Goal: Task Accomplishment & Management: Complete application form

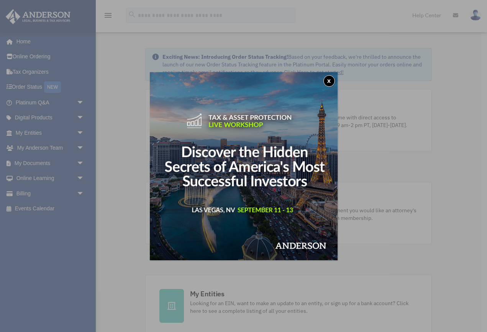
click at [327, 79] on button "x" at bounding box center [330, 81] width 12 height 12
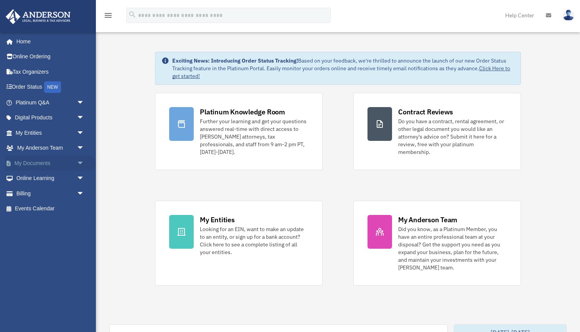
click at [81, 163] on span "arrow_drop_down" at bounding box center [84, 163] width 15 height 16
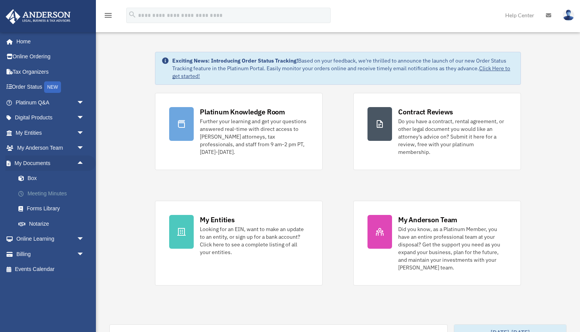
click at [52, 194] on link "Meeting Minutes" at bounding box center [53, 193] width 85 height 15
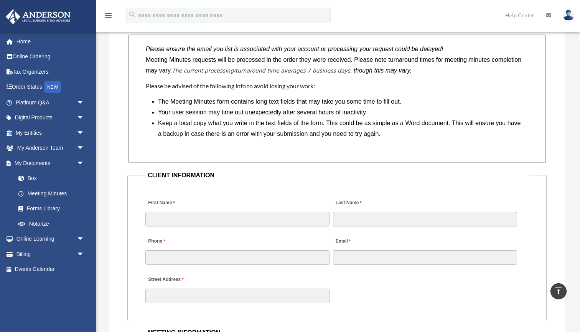
scroll to position [719, 0]
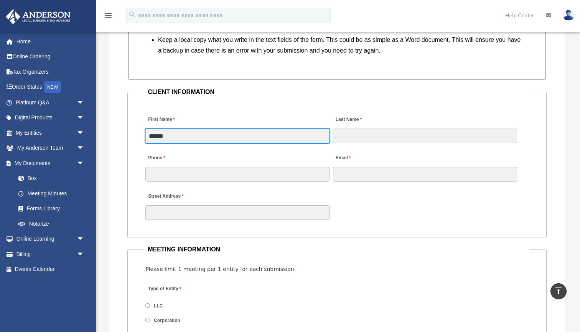
type input "******"
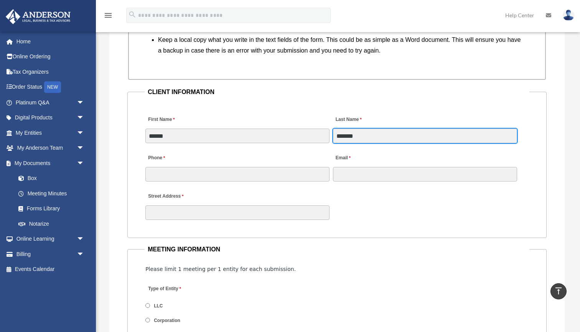
type input "*******"
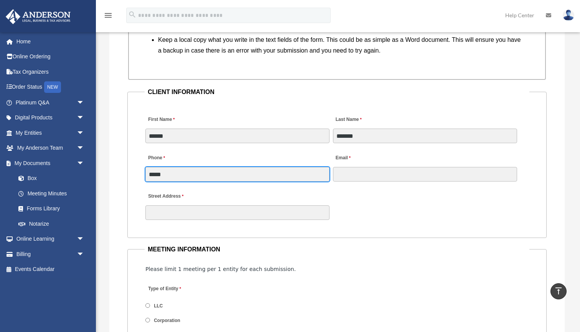
type input "******"
type input "**********"
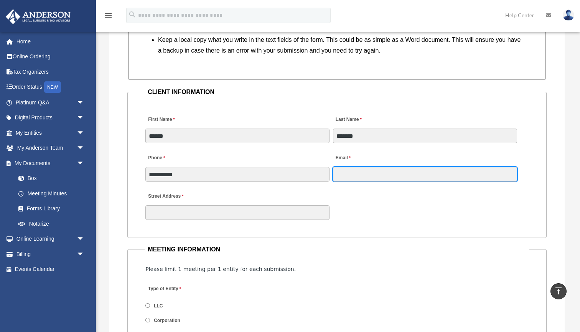
type input "**********"
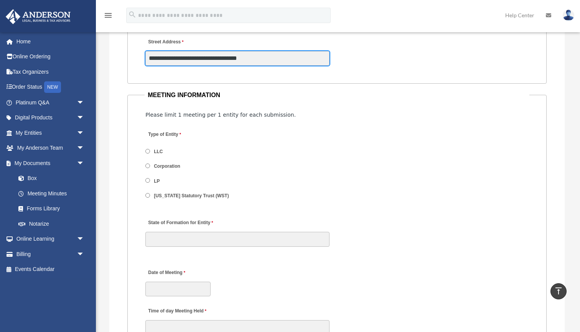
scroll to position [878, 0]
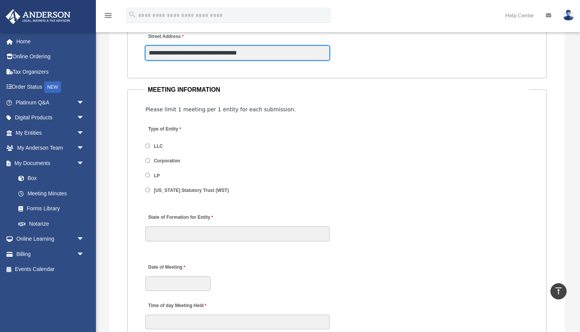
type input "**********"
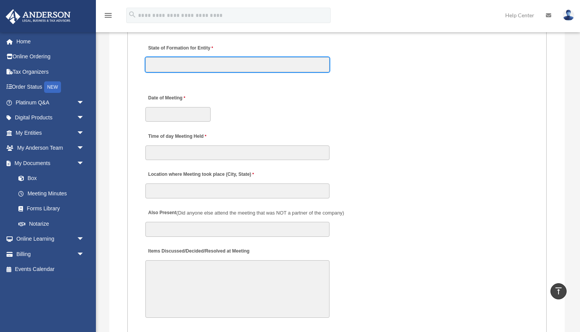
scroll to position [1048, 0]
click at [324, 62] on input "State of Formation for Entity" at bounding box center [237, 64] width 184 height 15
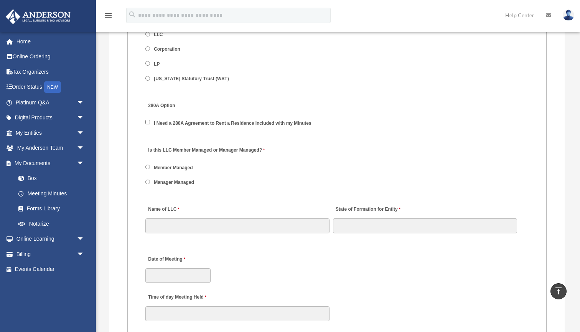
scroll to position [990, 0]
click at [221, 121] on label "I Need a 280A Agreement to Rent a Residence Included with my Minutes" at bounding box center [232, 122] width 163 height 7
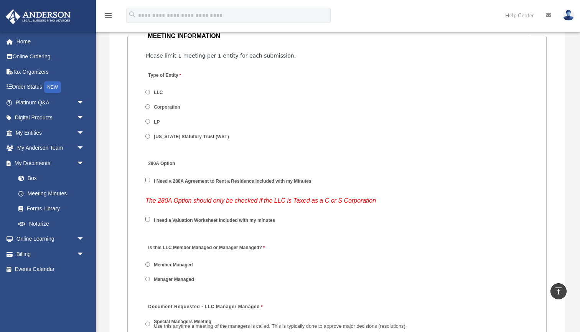
scroll to position [926, 0]
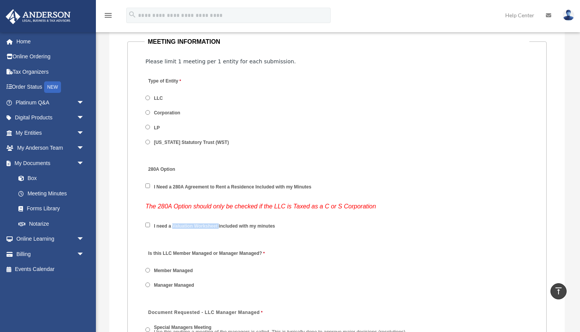
drag, startPoint x: 172, startPoint y: 225, endPoint x: 219, endPoint y: 227, distance: 46.8
click at [219, 227] on label "I need a Valuation Worksheet included with my minutes" at bounding box center [214, 226] width 126 height 7
click at [350, 224] on div "I need a Valuation Worksheet included with my minutes" at bounding box center [337, 228] width 385 height 22
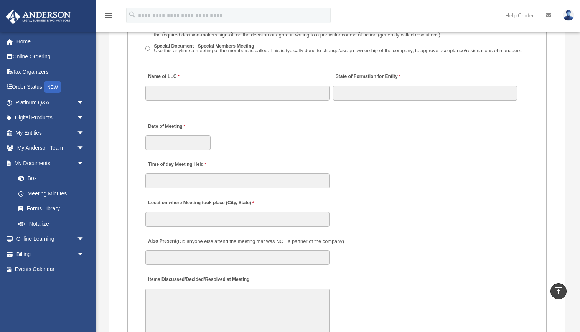
scroll to position [1265, 0]
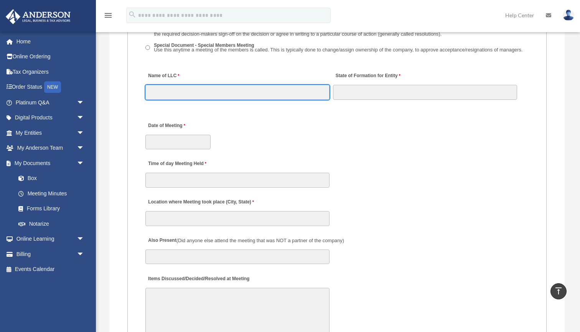
click at [194, 90] on input "Name of LLC" at bounding box center [237, 92] width 184 height 15
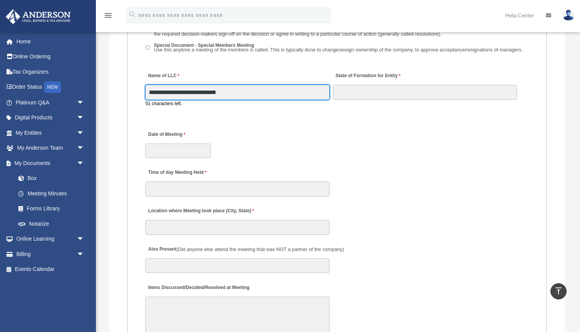
type input "**********"
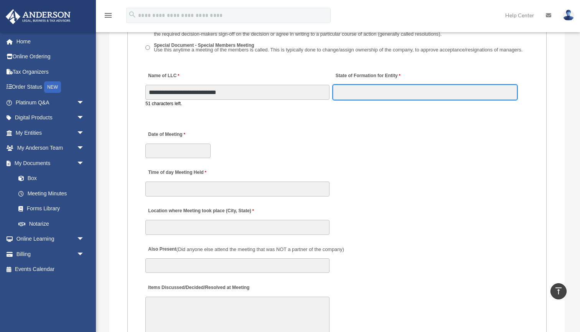
click at [357, 93] on input "State of Formation for Entity" at bounding box center [425, 92] width 184 height 15
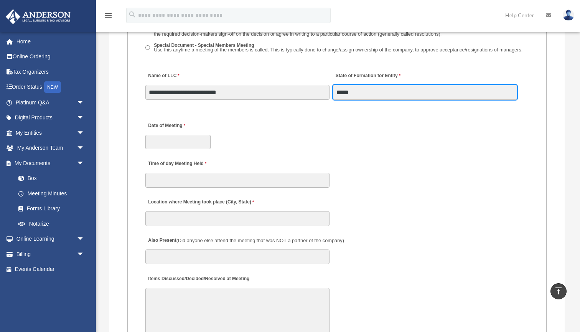
type input "*****"
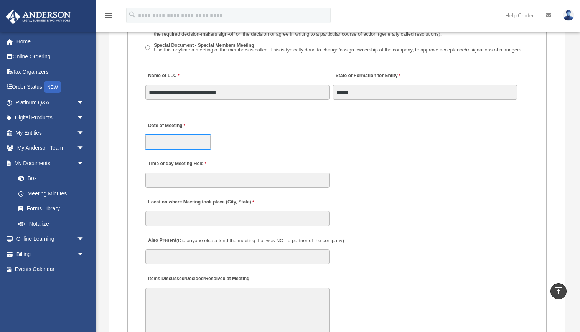
click at [168, 143] on input "Date of Meeting" at bounding box center [177, 142] width 65 height 15
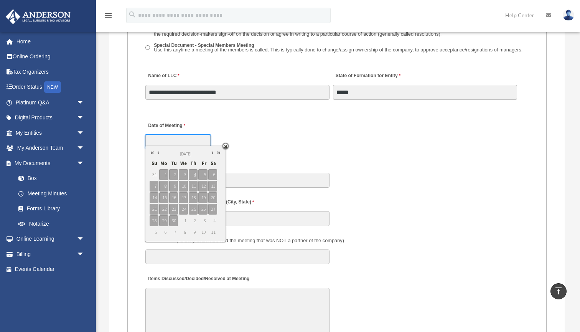
click at [160, 154] on link at bounding box center [158, 152] width 6 height 8
click at [311, 133] on div "**********" at bounding box center [337, 133] width 385 height 34
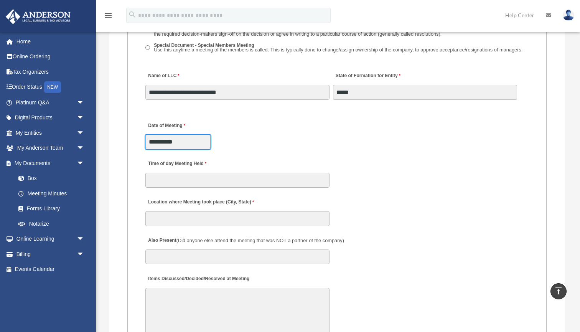
click at [181, 136] on input "**********" at bounding box center [177, 142] width 65 height 15
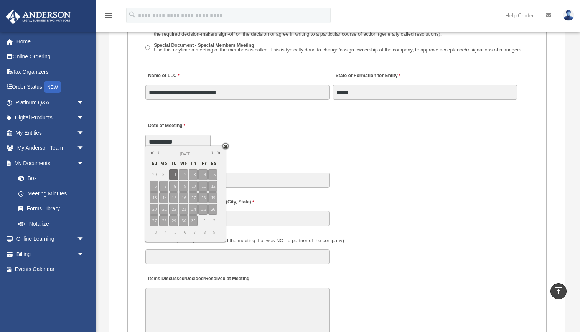
click at [287, 149] on fieldset "MEETING INFORMATION Please limit 1 meeting per 1 entity for each submission. Ty…" at bounding box center [336, 239] width 419 height 1085
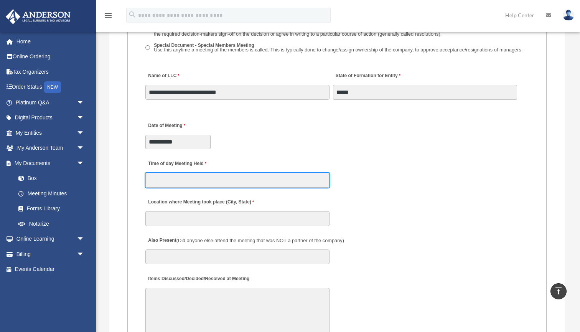
click at [158, 175] on input "Time of day Meeting Held" at bounding box center [237, 180] width 184 height 15
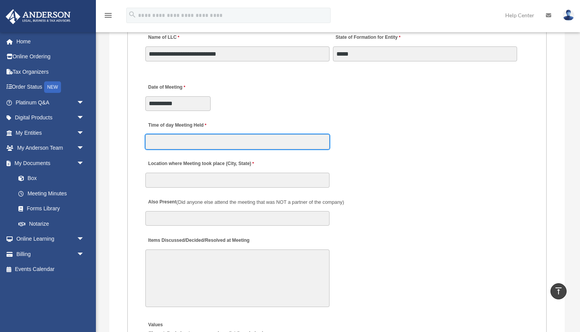
scroll to position [1307, 0]
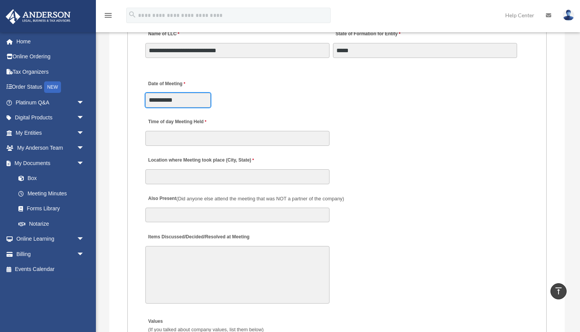
click at [172, 96] on input "**********" at bounding box center [177, 100] width 65 height 15
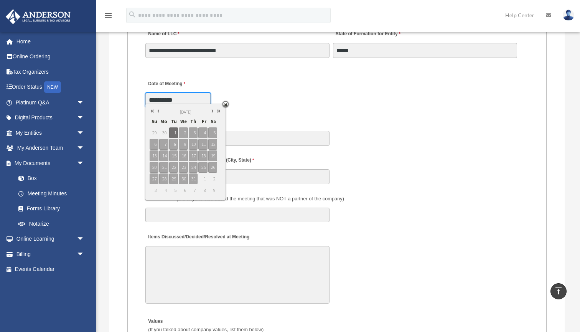
click at [159, 111] on link at bounding box center [158, 111] width 6 height 8
click at [151, 111] on link at bounding box center [152, 111] width 6 height 8
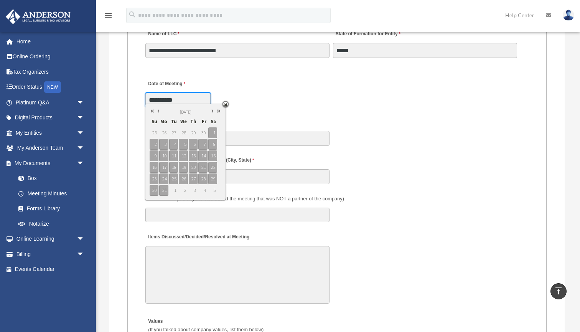
click at [151, 111] on link at bounding box center [152, 111] width 6 height 8
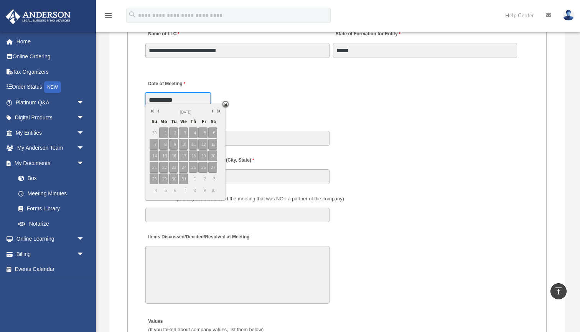
click at [218, 112] on link at bounding box center [218, 111] width 6 height 8
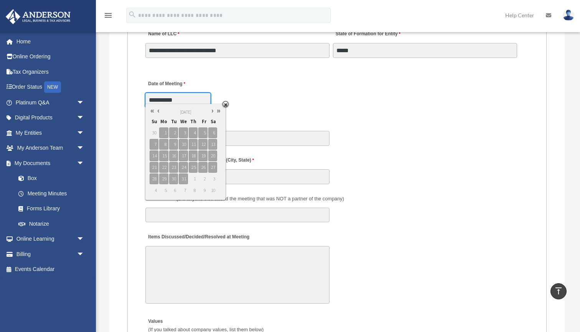
click at [218, 112] on link at bounding box center [218, 111] width 6 height 8
click at [160, 110] on link at bounding box center [158, 111] width 6 height 8
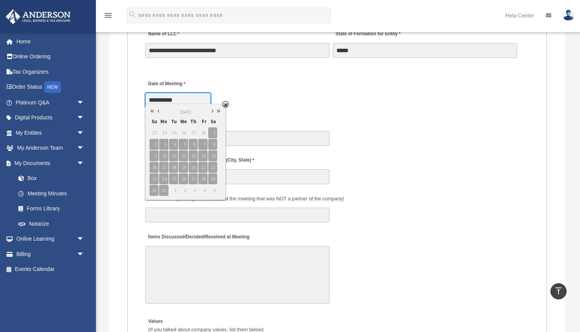
click at [160, 110] on link at bounding box center [158, 111] width 6 height 8
type input "**********"
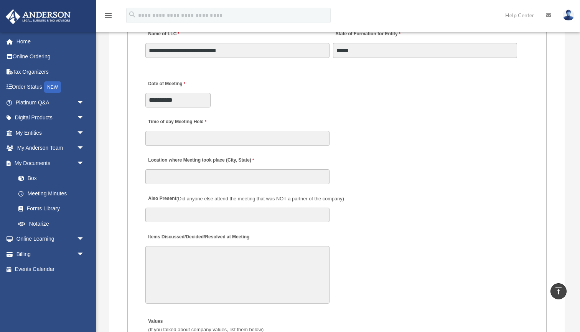
click at [387, 120] on div "Time of day Meeting Held" at bounding box center [337, 130] width 385 height 34
click at [202, 133] on input "Time of day Meeting Held" at bounding box center [237, 138] width 184 height 15
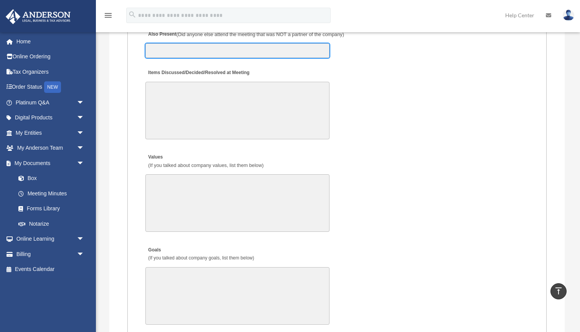
scroll to position [1484, 0]
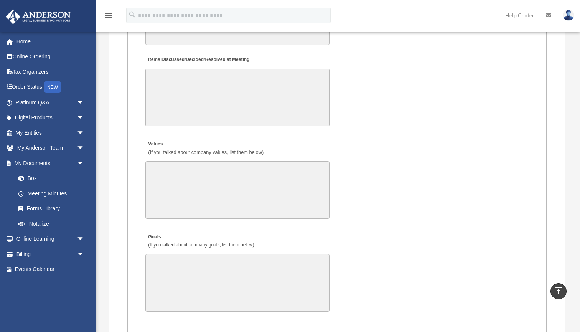
click at [172, 69] on textarea "Items Discussed/Decided/Resolved at Meeting" at bounding box center [237, 98] width 184 height 58
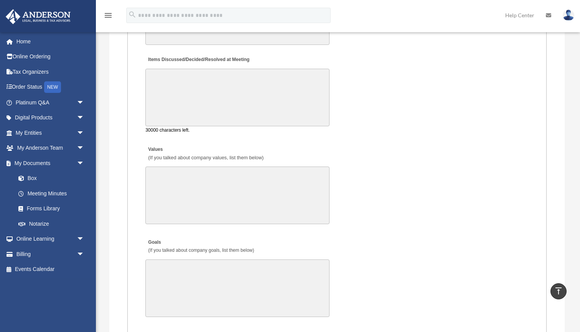
click at [178, 186] on textarea "Values (If you talked about company values, list them below)" at bounding box center [237, 195] width 184 height 58
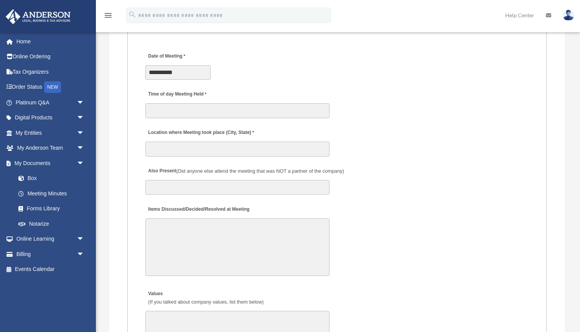
scroll to position [1334, 0]
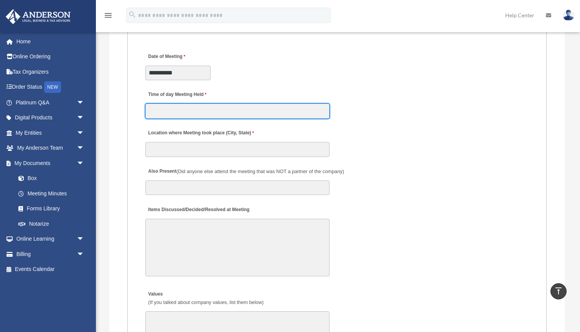
click at [186, 107] on input "Time of day Meeting Held" at bounding box center [237, 111] width 184 height 15
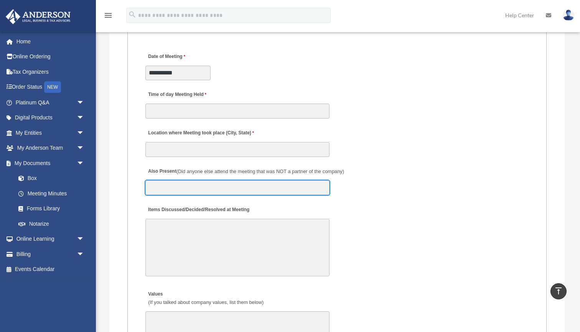
click at [189, 184] on input "Also Present (Did anyone else attend the meeting that was NOT a partner of the …" at bounding box center [237, 187] width 184 height 15
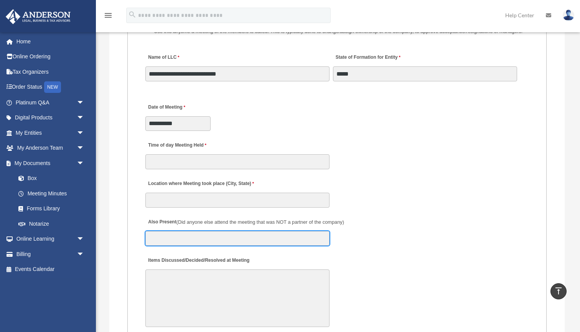
scroll to position [1298, 0]
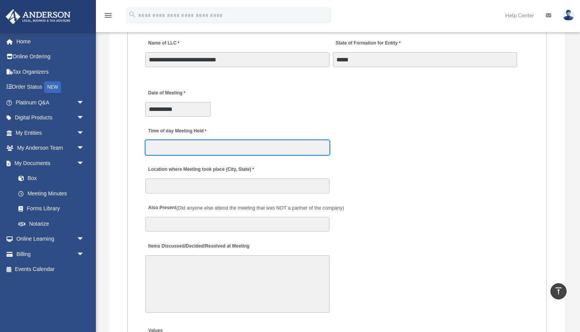
click at [165, 141] on input "Time of day Meeting Held" at bounding box center [237, 147] width 184 height 15
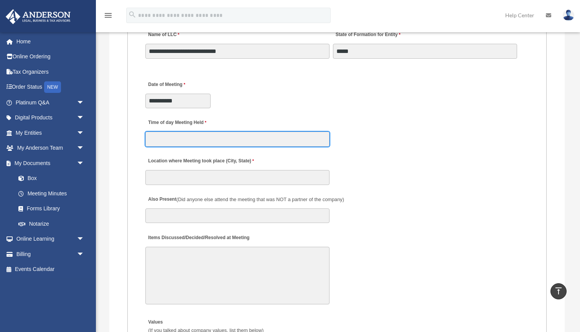
click at [200, 138] on input "Time of day Meeting Held" at bounding box center [237, 139] width 184 height 15
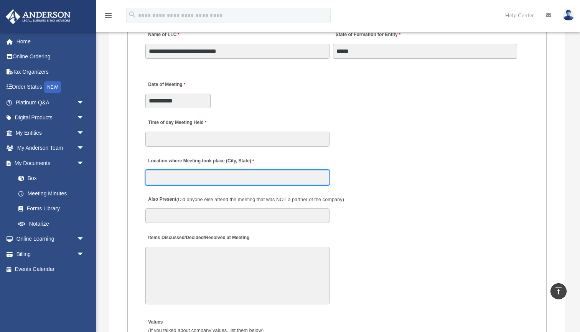
click at [197, 176] on input "Location where Meeting took place (City, State)" at bounding box center [237, 177] width 184 height 15
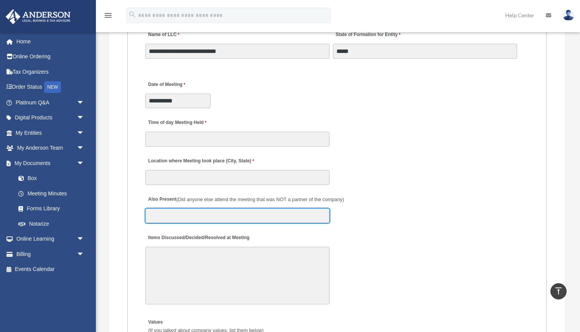
click at [197, 210] on input "Also Present (Did anyone else attend the meeting that was NOT a partner of the …" at bounding box center [237, 215] width 184 height 15
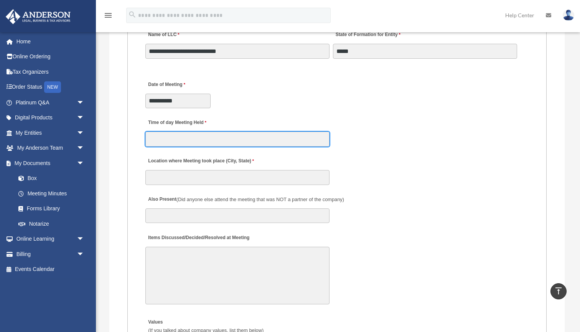
click at [166, 134] on input "Time of day Meeting Held" at bounding box center [237, 139] width 184 height 15
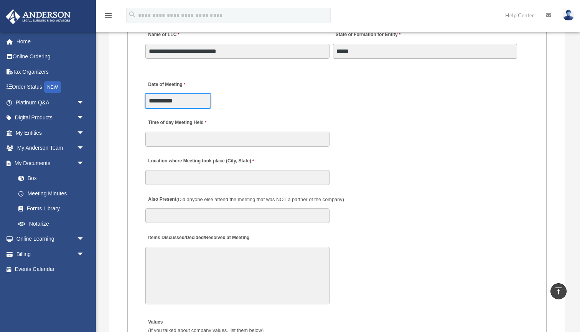
click at [183, 97] on input "**********" at bounding box center [177, 101] width 65 height 15
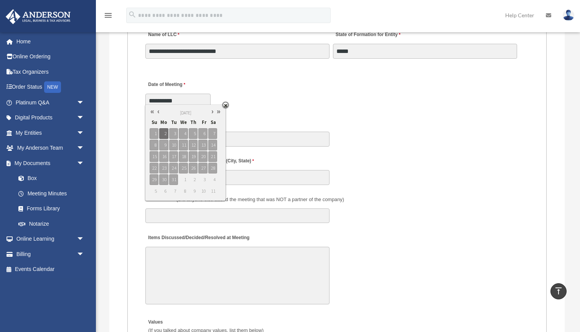
click at [250, 118] on div "Time of day Meeting Held" at bounding box center [337, 130] width 385 height 34
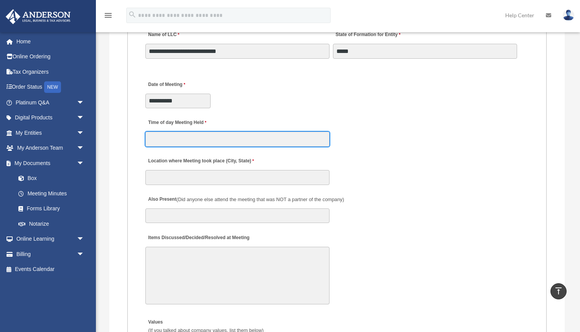
click at [192, 134] on input "Time of day Meeting Held" at bounding box center [237, 139] width 184 height 15
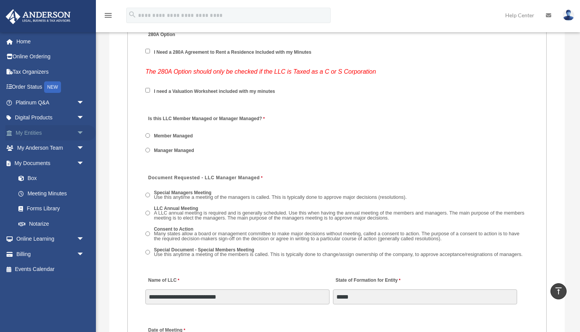
scroll to position [1061, 0]
click at [80, 132] on span "arrow_drop_down" at bounding box center [84, 133] width 15 height 16
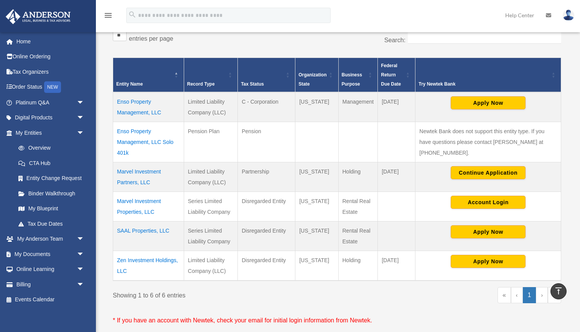
scroll to position [132, 0]
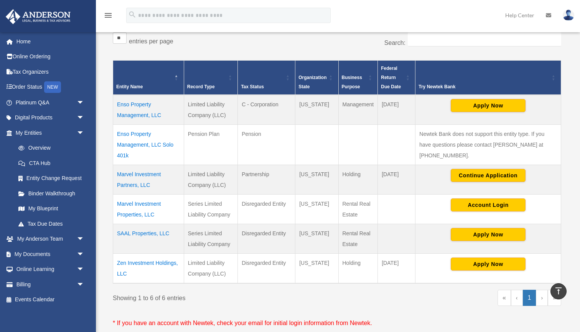
click at [142, 115] on td "Enso Property Management, LLC" at bounding box center [148, 110] width 71 height 30
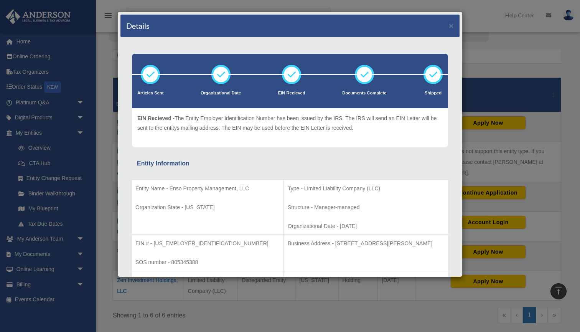
scroll to position [115, 0]
click at [452, 27] on button "×" at bounding box center [451, 25] width 5 height 8
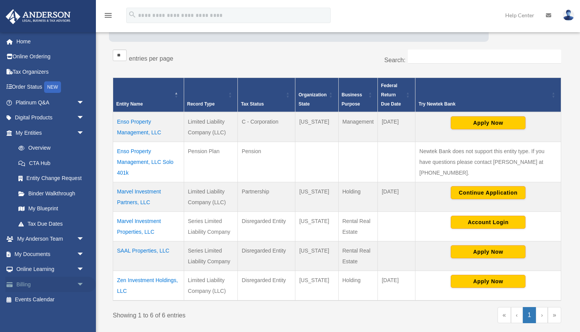
click at [81, 281] on span "arrow_drop_down" at bounding box center [84, 284] width 15 height 16
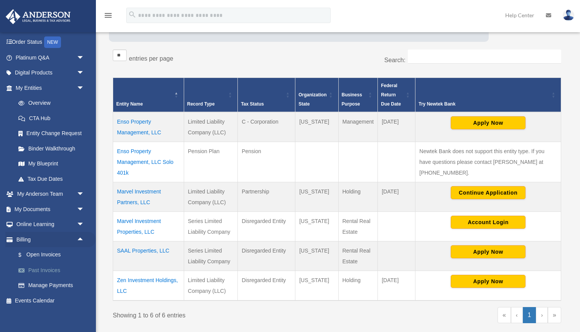
scroll to position [44, 0]
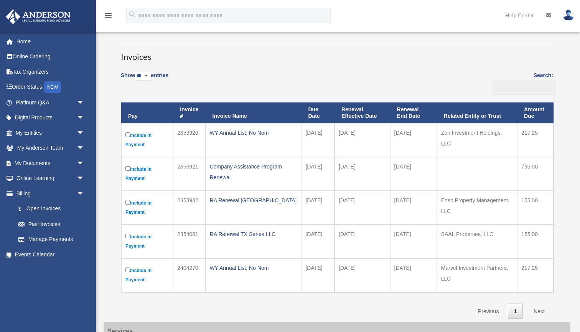
scroll to position [35, 0]
